Goal: Transaction & Acquisition: Download file/media

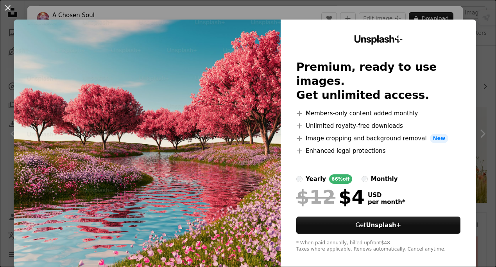
scroll to position [889, 0]
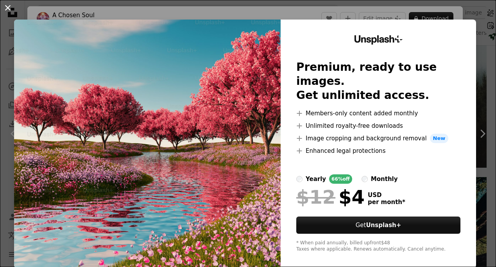
click at [10, 10] on button "An X shape" at bounding box center [7, 7] width 9 height 9
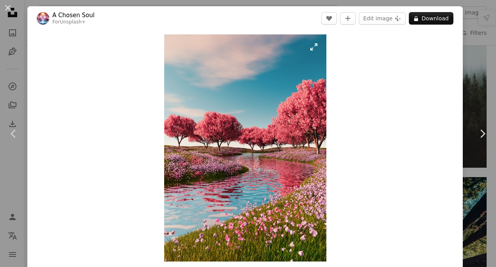
click at [232, 145] on img "Zoom in on this image" at bounding box center [245, 147] width 162 height 227
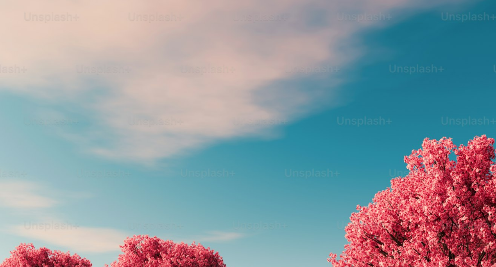
scroll to position [214, 0]
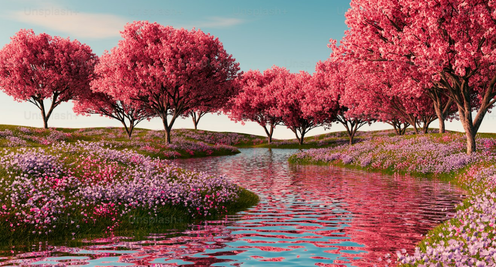
click at [232, 145] on img "Zoom out on this image" at bounding box center [248, 133] width 497 height 696
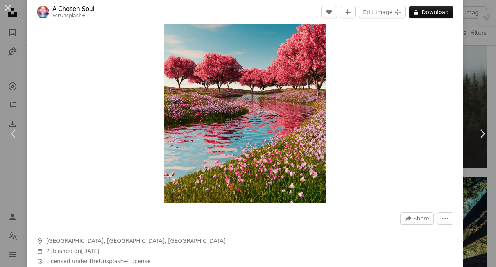
scroll to position [59, 0]
click at [449, 217] on icon "More Actions" at bounding box center [445, 218] width 7 height 7
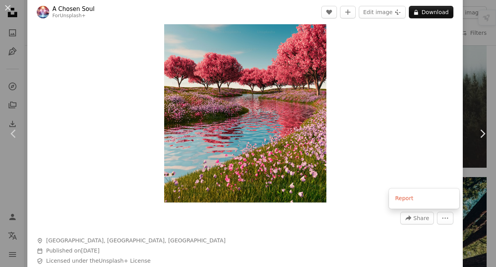
click at [388, 124] on dialog "An X shape Chevron left Chevron right A Chosen Soul For Unsplash+ A heart A plu…" at bounding box center [248, 133] width 496 height 267
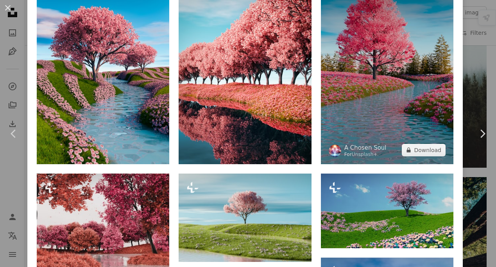
scroll to position [424, 0]
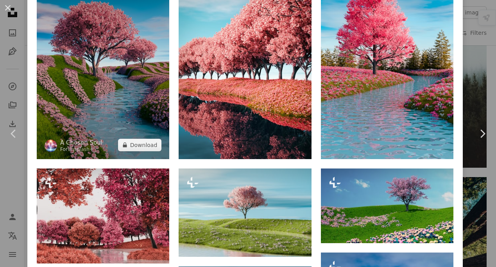
click at [105, 86] on img at bounding box center [103, 66] width 133 height 186
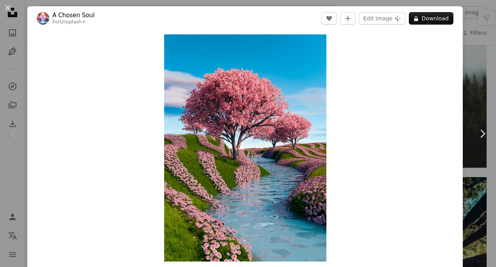
click at [16, 49] on div "An X shape Chevron left Chevron right A Chosen Soul For Unsplash+ A heart A plu…" at bounding box center [248, 133] width 496 height 267
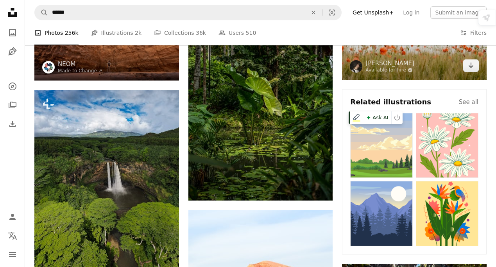
scroll to position [124, 0]
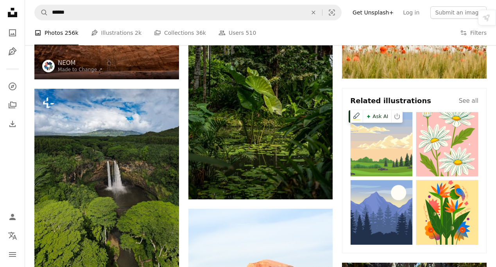
click at [391, 147] on img at bounding box center [381, 144] width 63 height 65
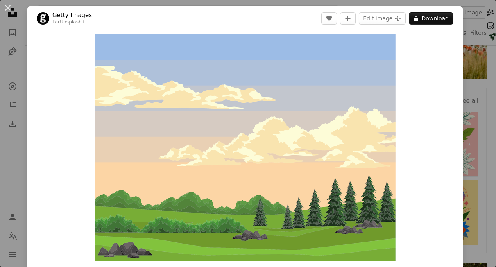
click at [20, 54] on div "An X shape Getty Images For Unsplash+ A heart A plus sign Edit image Plus sign …" at bounding box center [248, 133] width 496 height 267
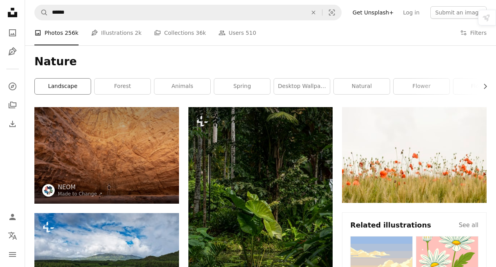
click at [68, 88] on link "landscape" at bounding box center [63, 87] width 56 height 16
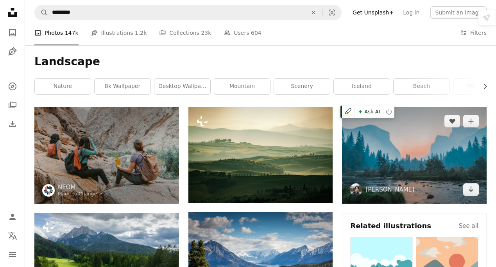
click at [415, 174] on img at bounding box center [414, 155] width 145 height 97
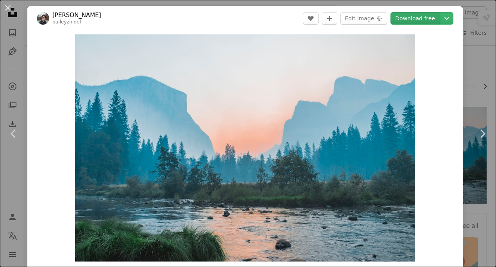
click at [422, 20] on link "Download free" at bounding box center [415, 18] width 49 height 13
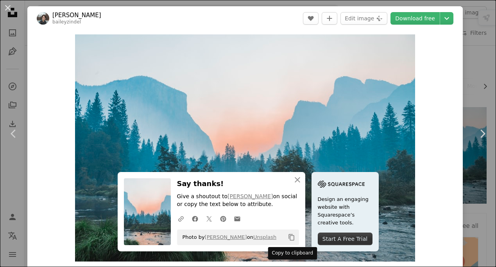
click at [289, 237] on icon "Copy content" at bounding box center [291, 237] width 7 height 7
click at [181, 217] on icon "button" at bounding box center [180, 218] width 5 height 5
click at [7, 9] on button "An X shape" at bounding box center [7, 7] width 9 height 9
